Goal: Task Accomplishment & Management: Manage account settings

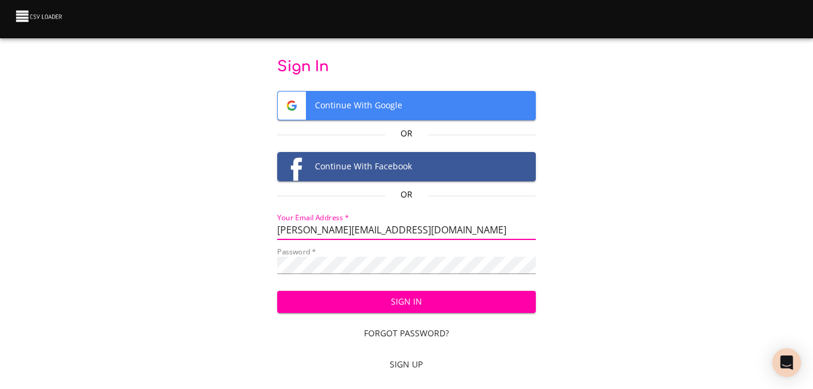
click at [364, 303] on span "Sign In" at bounding box center [406, 302] width 239 height 15
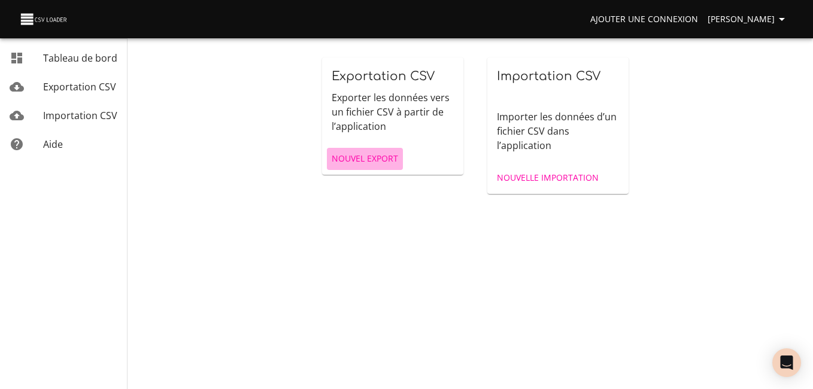
click at [381, 158] on span "Nouvel export" at bounding box center [365, 158] width 66 height 15
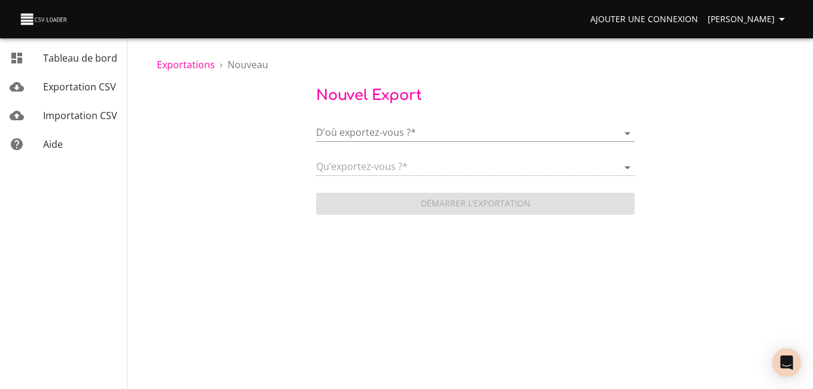
click at [75, 120] on span "Importation CSV" at bounding box center [80, 115] width 74 height 13
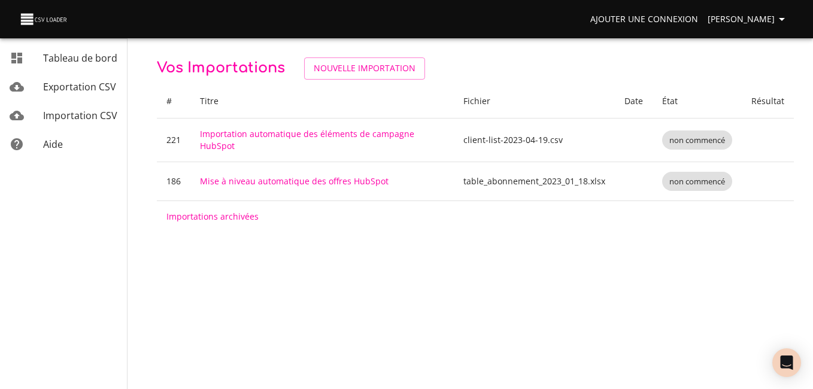
click at [88, 51] on div "Tableau de bord" at bounding box center [80, 58] width 74 height 14
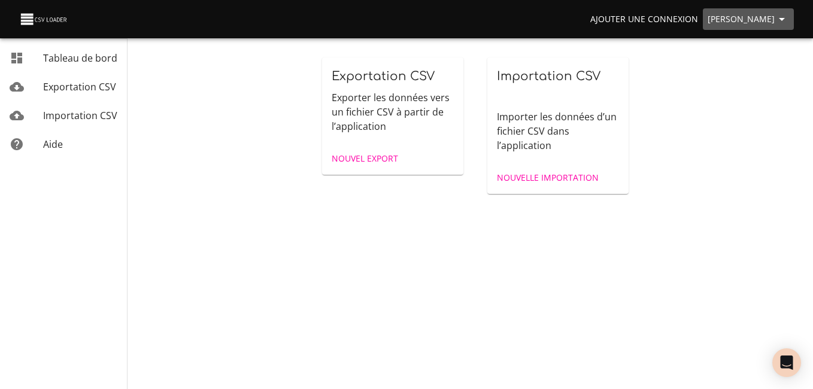
click at [783, 20] on icon "button" at bounding box center [782, 19] width 6 height 3
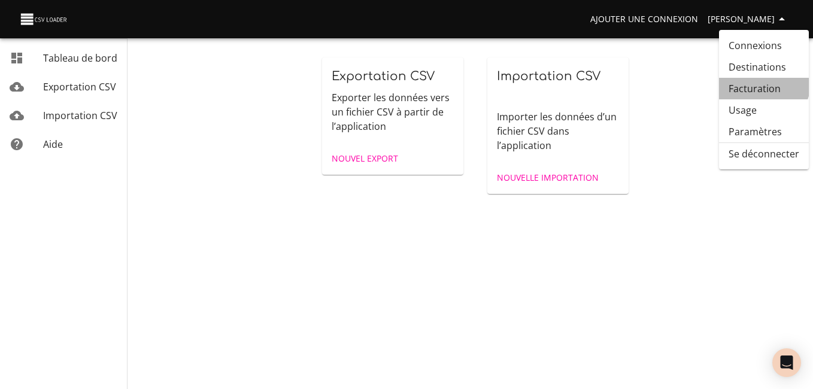
click at [756, 82] on font "Facturation" at bounding box center [755, 88] width 52 height 14
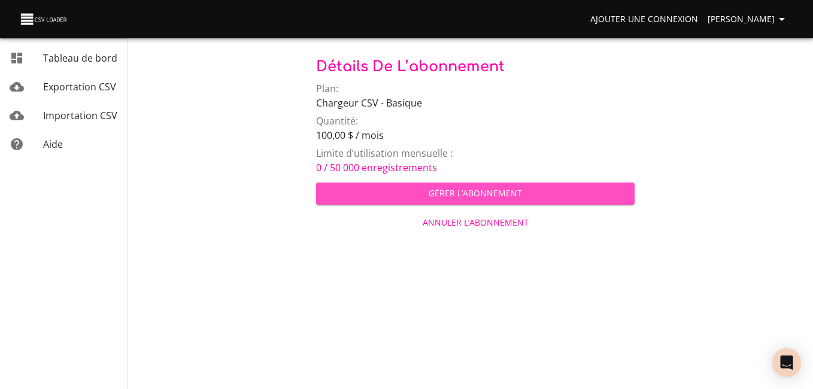
click at [542, 191] on span "Gérer l’abonnement" at bounding box center [475, 193] width 299 height 15
